Goal: Information Seeking & Learning: Learn about a topic

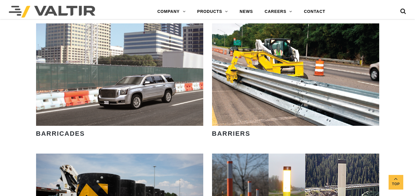
scroll to position [307, 0]
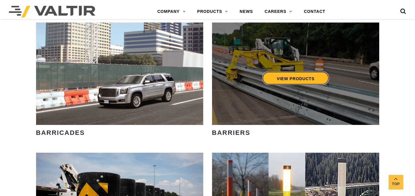
click at [294, 75] on link "VIEW PRODUCTS" at bounding box center [295, 78] width 67 height 13
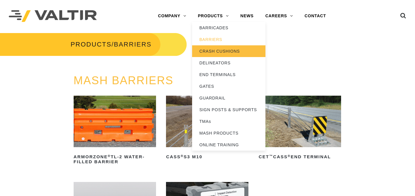
click at [230, 50] on link "CRASH CUSHIONS" at bounding box center [228, 51] width 73 height 12
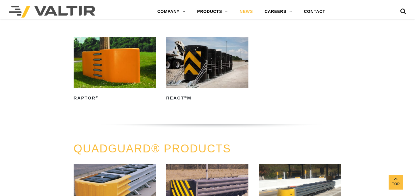
scroll to position [222, 0]
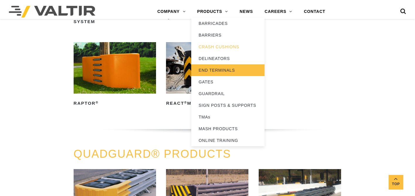
click at [217, 71] on link "END TERMINALS" at bounding box center [227, 70] width 73 height 12
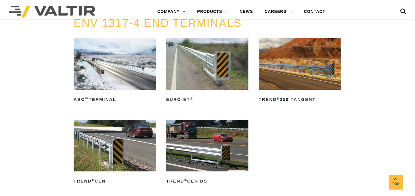
scroll to position [664, 0]
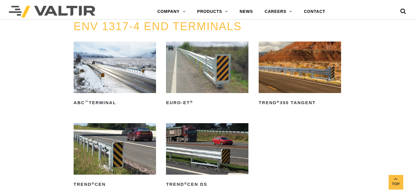
click at [203, 73] on img at bounding box center [207, 68] width 82 height 52
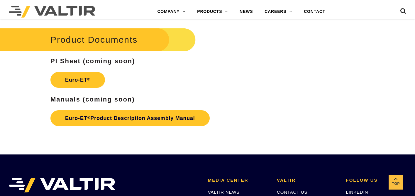
scroll to position [908, 0]
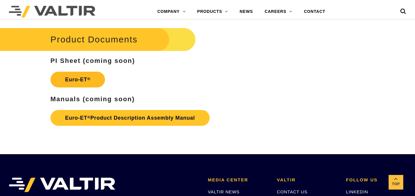
click at [84, 79] on link "Euro-ET ®" at bounding box center [77, 80] width 55 height 16
